Goal: Task Accomplishment & Management: Use online tool/utility

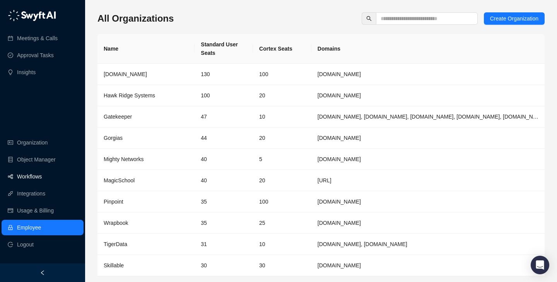
click at [42, 173] on link "Workflows" at bounding box center [29, 176] width 25 height 15
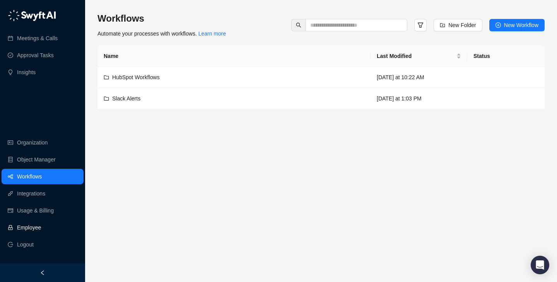
click at [41, 227] on link "Employee" at bounding box center [29, 227] width 24 height 15
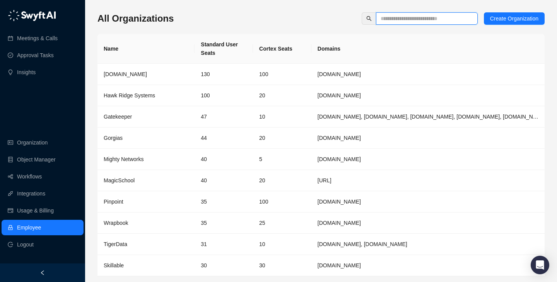
click at [427, 20] on input "text" at bounding box center [424, 18] width 86 height 9
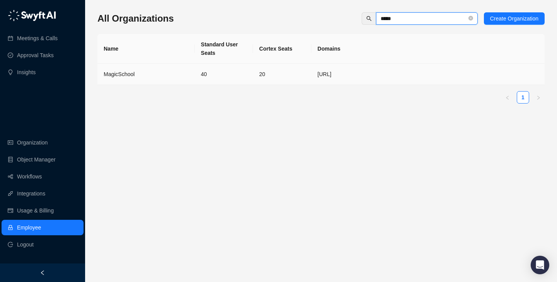
type input "*****"
click at [198, 79] on td "40" at bounding box center [224, 74] width 58 height 21
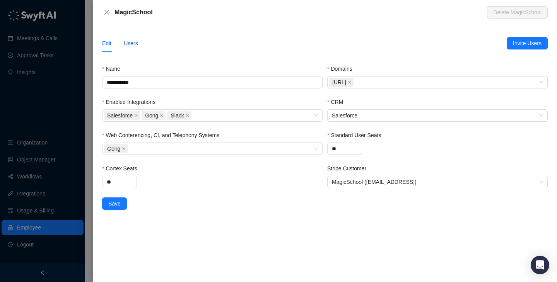
click at [133, 42] on div "Users" at bounding box center [131, 43] width 14 height 9
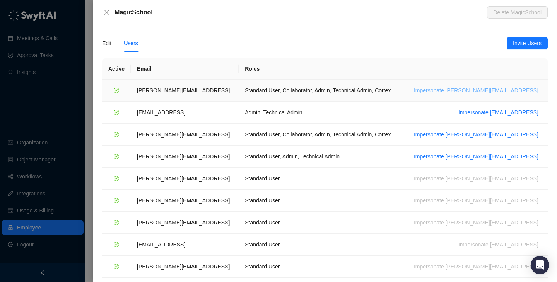
click at [486, 92] on span "Impersonate [PERSON_NAME][EMAIL_ADDRESS]" at bounding box center [476, 90] width 125 height 9
